Goal: Task Accomplishment & Management: Complete application form

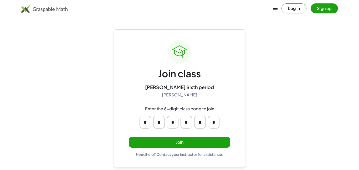
click at [148, 122] on input "*" at bounding box center [146, 122] width 12 height 13
type input "*"
click at [272, 111] on main "Join class [PERSON_NAME] Sixth period [PERSON_NAME] Enter the 6-digit class cod…" at bounding box center [179, 85] width 359 height 170
click at [159, 125] on input "*" at bounding box center [159, 122] width 12 height 13
click at [164, 126] on input "*" at bounding box center [159, 122] width 12 height 13
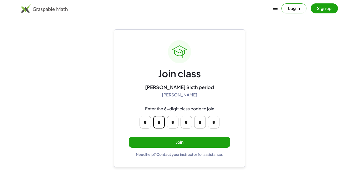
click at [157, 122] on input "*" at bounding box center [159, 122] width 12 height 13
type input "*"
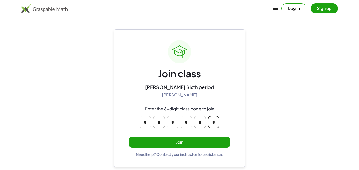
type input "*"
click at [175, 142] on button "Join" at bounding box center [180, 142] width 102 height 11
